Goal: Transaction & Acquisition: Purchase product/service

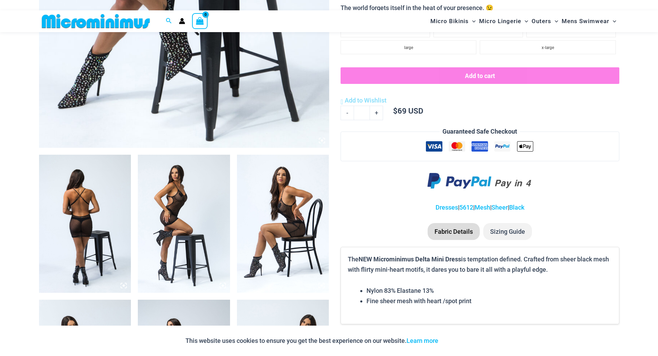
scroll to position [443, 0]
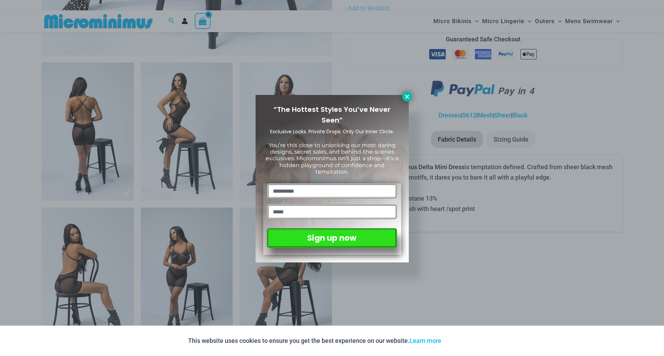
click at [326, 96] on icon at bounding box center [407, 97] width 4 height 4
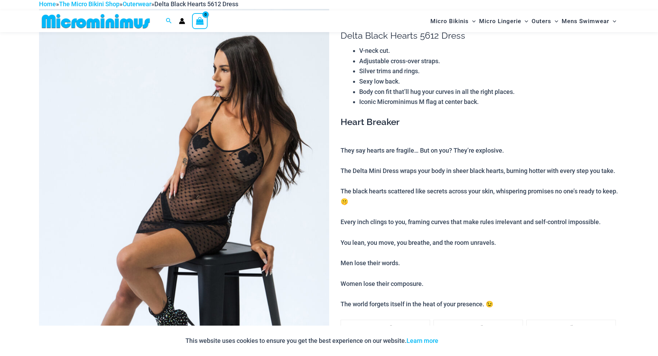
scroll to position [0, 0]
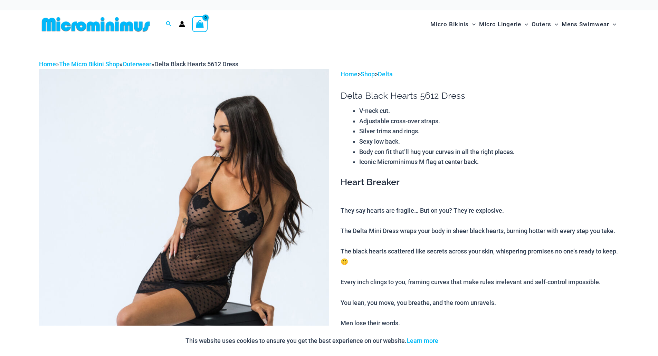
click at [92, 21] on img at bounding box center [96, 25] width 114 height 16
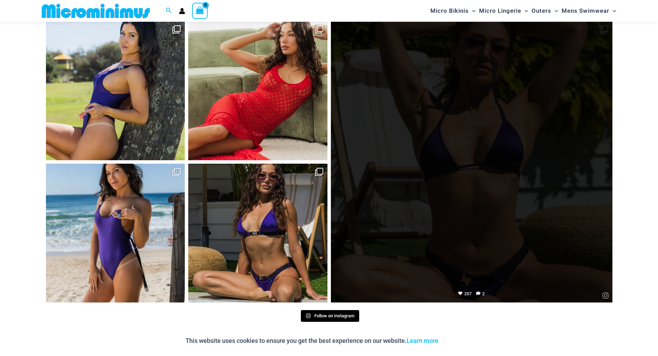
scroll to position [3484, 0]
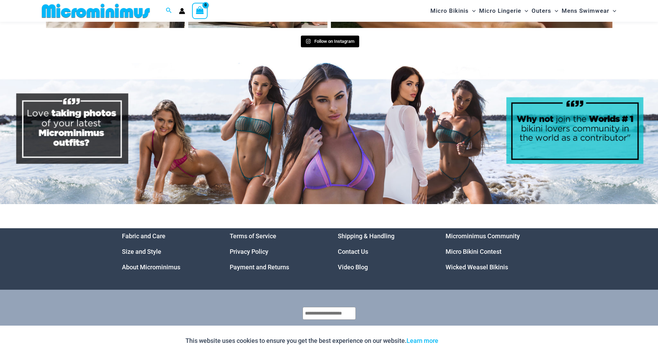
click at [475, 248] on link "Micro Bikini Contest" at bounding box center [474, 251] width 56 height 7
